Goal: Obtain resource: Download file/media

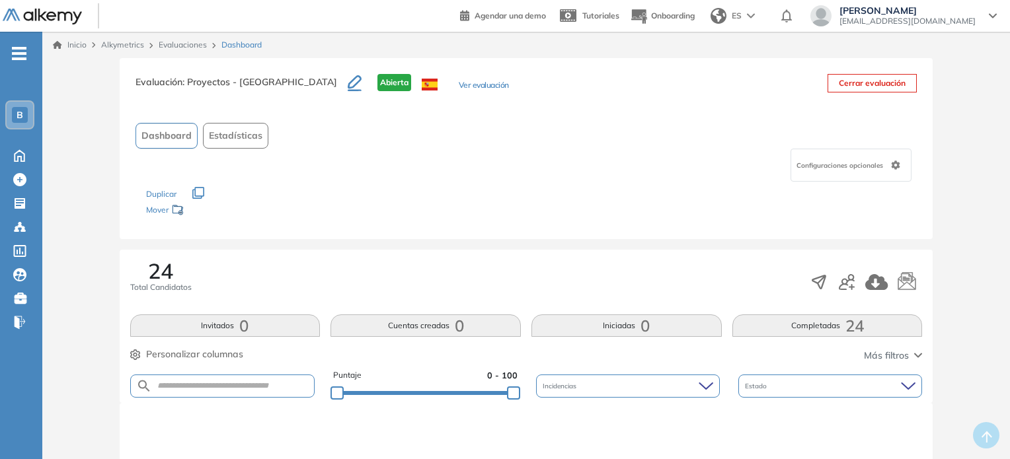
click at [192, 47] on link "Evaluaciones" at bounding box center [183, 45] width 48 height 10
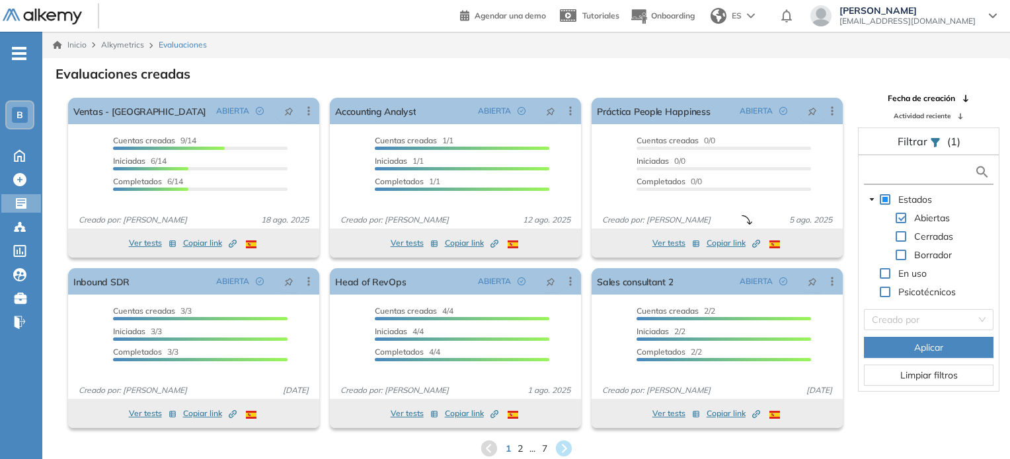
click at [891, 176] on input "text" at bounding box center [920, 172] width 107 height 14
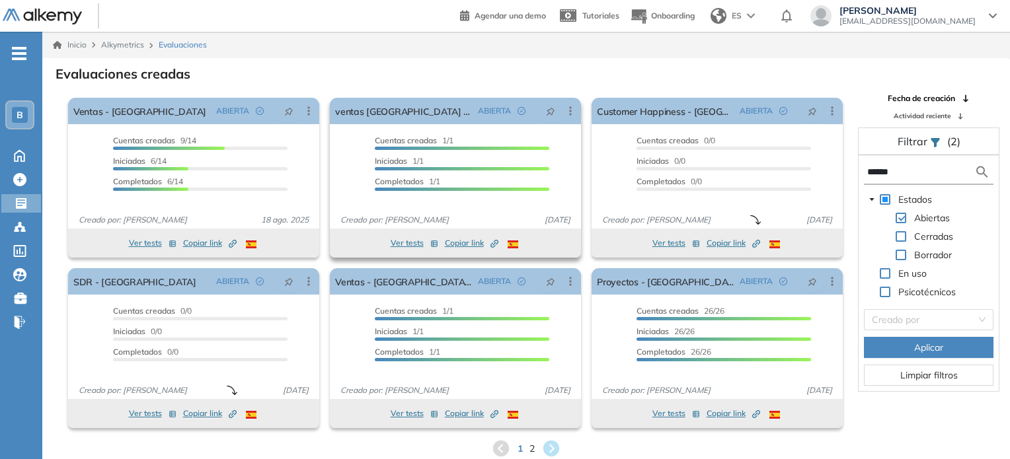
scroll to position [32, 0]
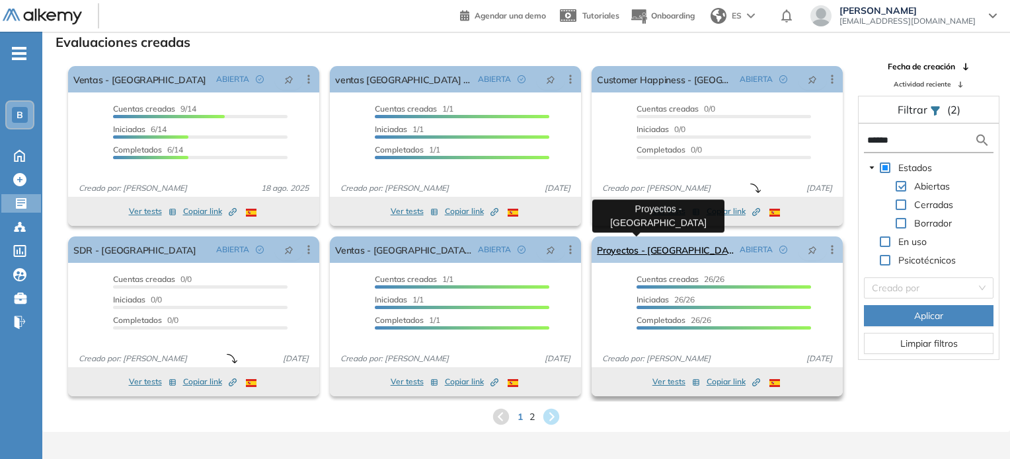
type input "******"
click at [639, 250] on link "Proyectos - [GEOGRAPHIC_DATA]" at bounding box center [665, 250] width 137 height 26
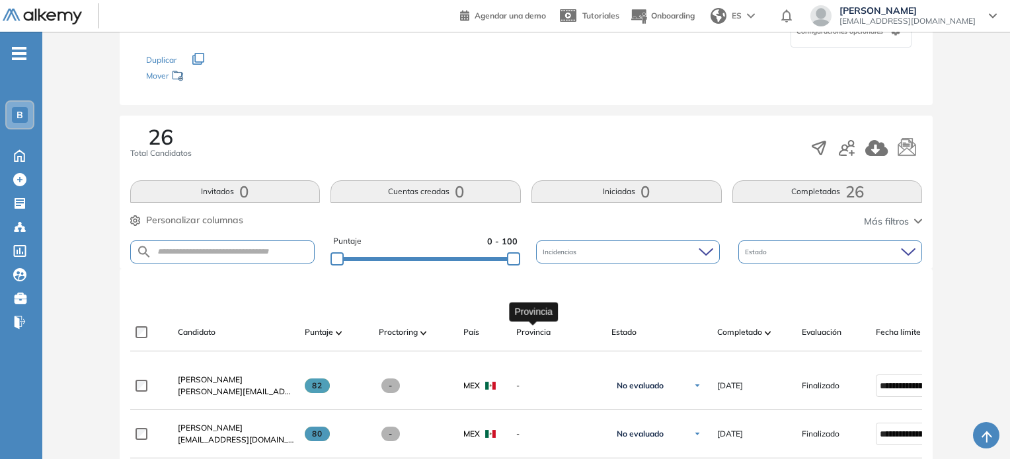
scroll to position [137, 0]
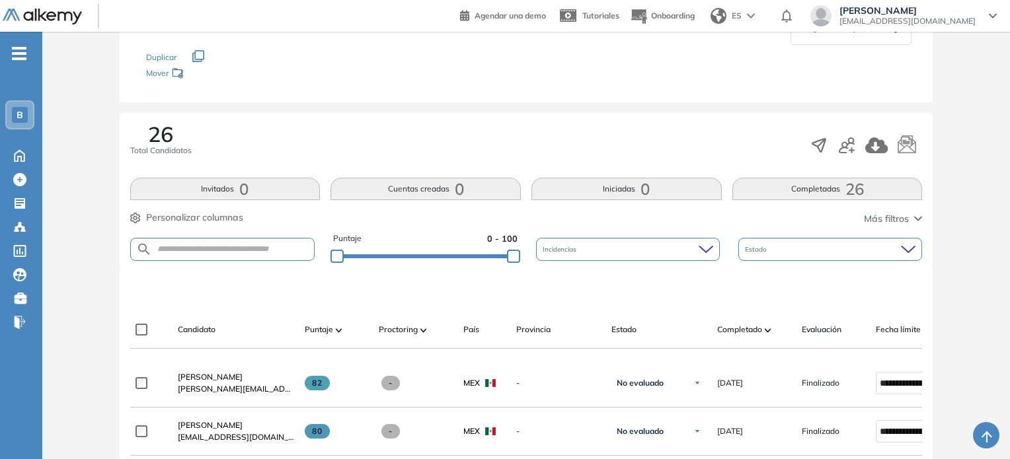
click at [895, 336] on div "Candidato Puntaje Proctoring País Provincia Estado Completado Evaluación Fecha …" at bounding box center [574, 335] width 888 height 26
click at [883, 332] on span "Fecha límite" at bounding box center [898, 330] width 45 height 12
click at [910, 217] on button "Más filtros" at bounding box center [893, 219] width 58 height 14
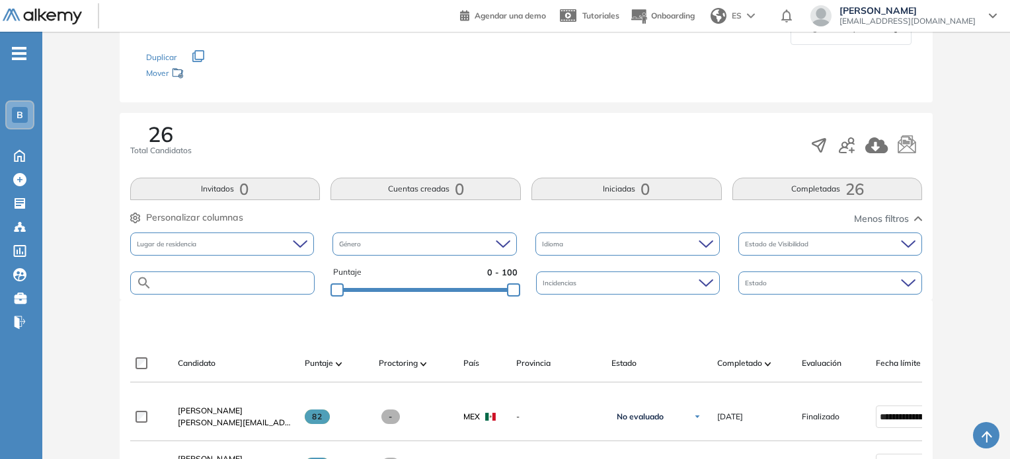
click at [207, 280] on input "text" at bounding box center [233, 283] width 163 height 10
type input "********"
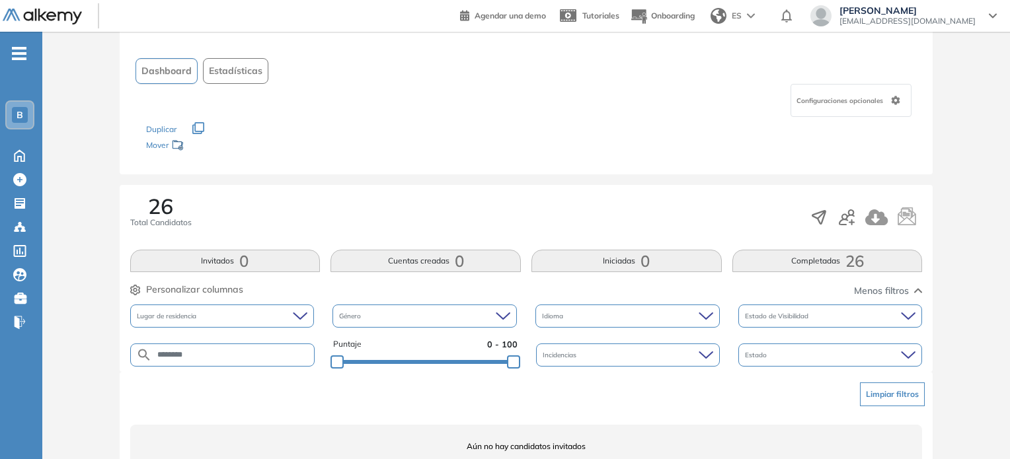
scroll to position [122, 0]
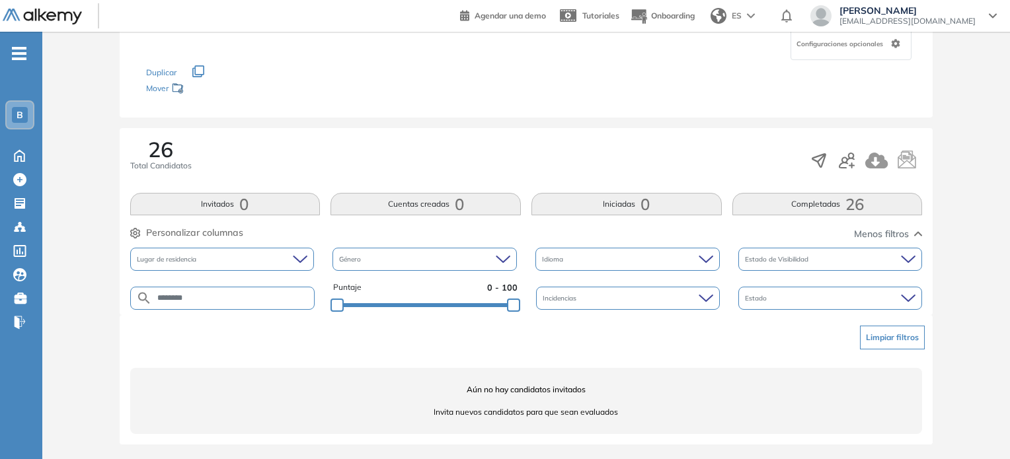
click at [204, 299] on input "********" at bounding box center [233, 298] width 163 height 10
drag, startPoint x: 209, startPoint y: 301, endPoint x: 114, endPoint y: 319, distance: 96.3
click at [114, 319] on div "Evaluación : Proyectos - [GEOGRAPHIC_DATA] Abierta Ver evaluación Cerrar evalua…" at bounding box center [526, 199] width 957 height 524
type input "*****"
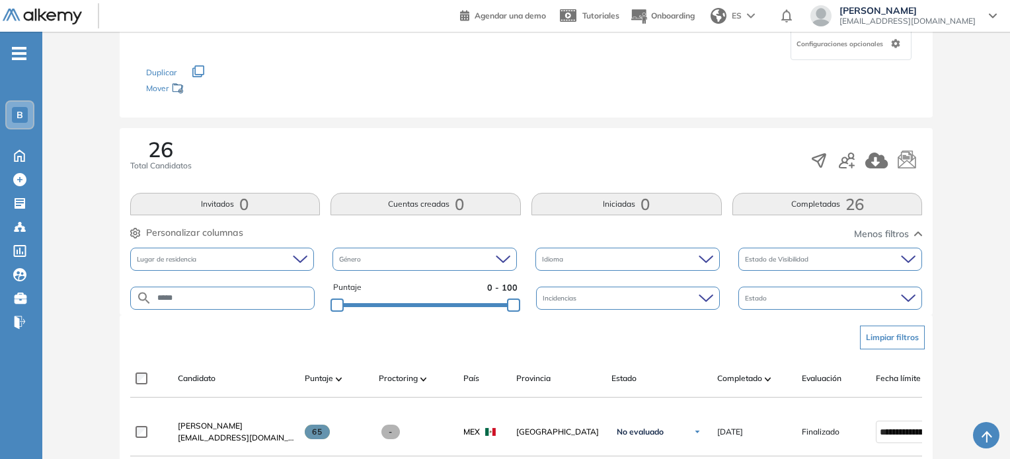
scroll to position [280, 0]
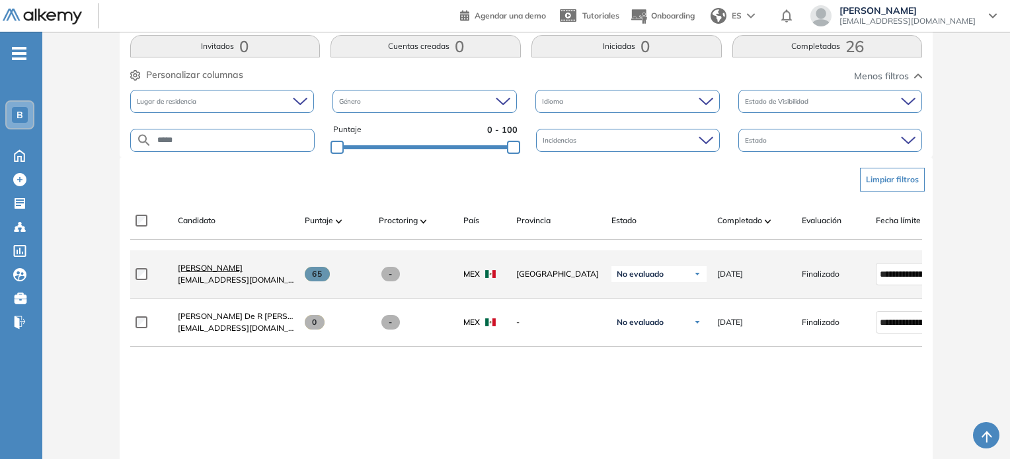
click at [229, 270] on span "[PERSON_NAME]" at bounding box center [210, 268] width 65 height 10
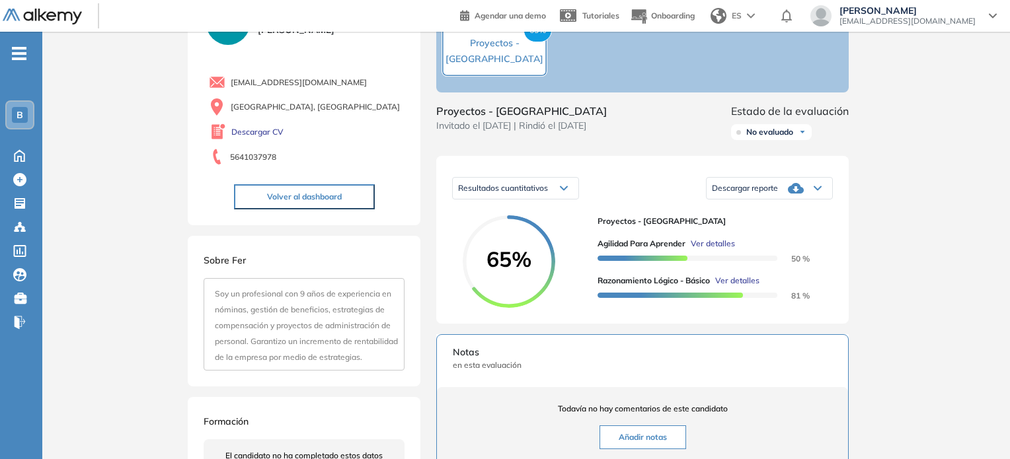
scroll to position [124, 0]
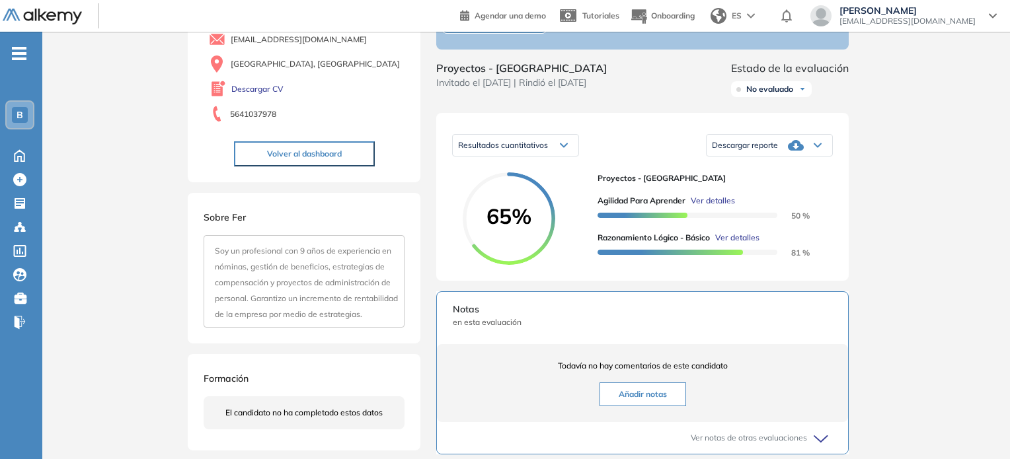
click at [747, 151] on span "Descargar reporte" at bounding box center [745, 145] width 66 height 11
click at [769, 196] on li "Descargar informe resumido" at bounding box center [761, 189] width 98 height 13
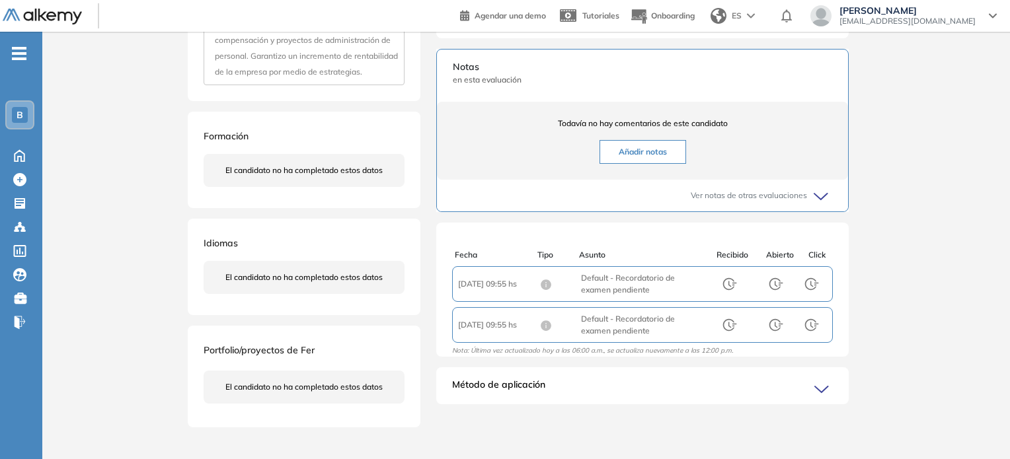
scroll to position [3, 0]
